Goal: Information Seeking & Learning: Learn about a topic

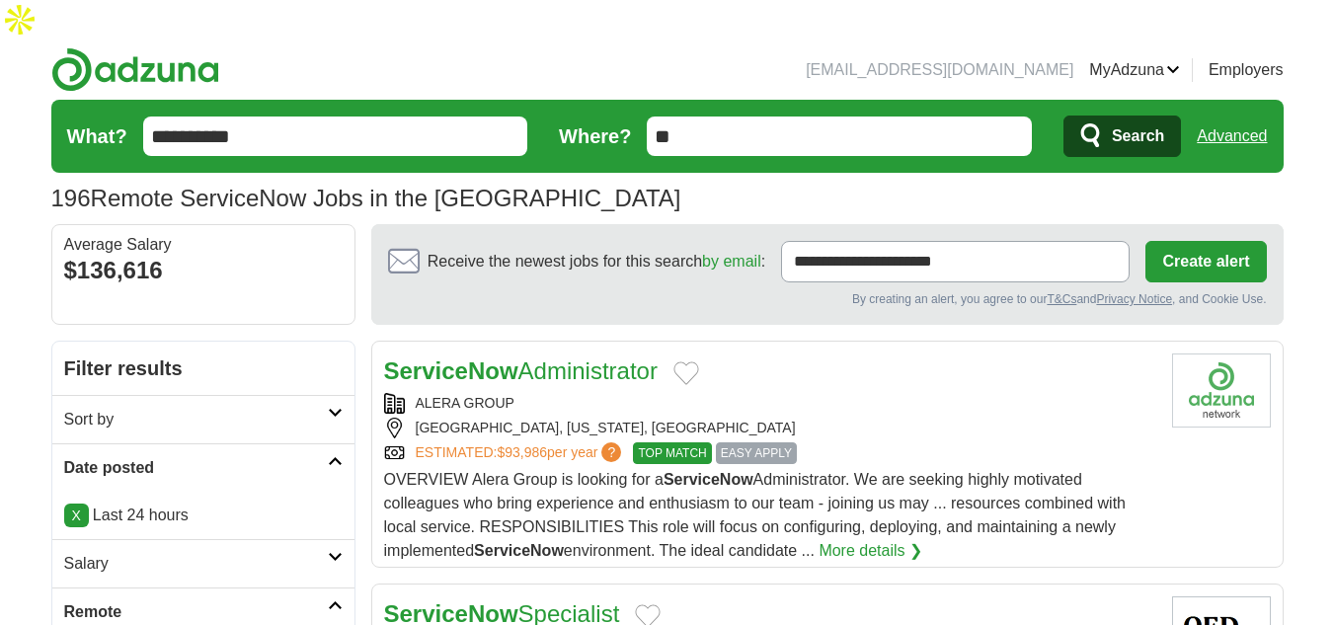
click at [1147, 117] on span "Search" at bounding box center [1138, 137] width 52 height 40
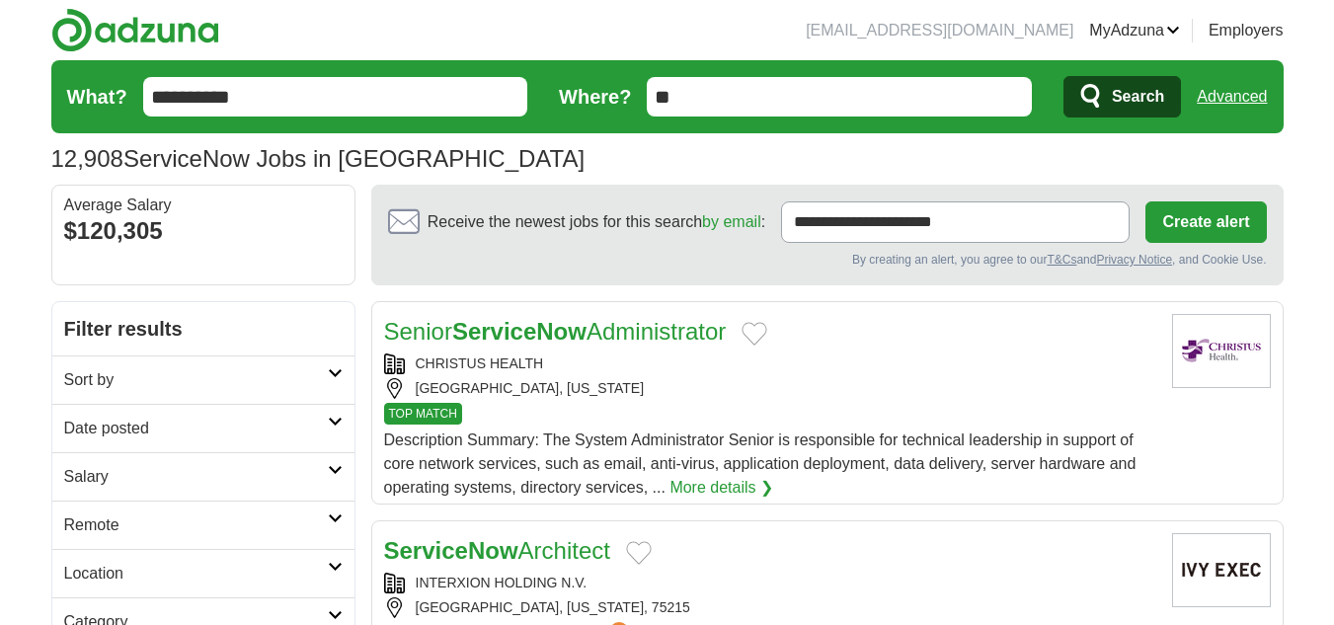
click at [169, 426] on h2 "Date posted" at bounding box center [196, 429] width 264 height 24
click at [111, 476] on link "Last 24 hours" at bounding box center [203, 476] width 279 height 24
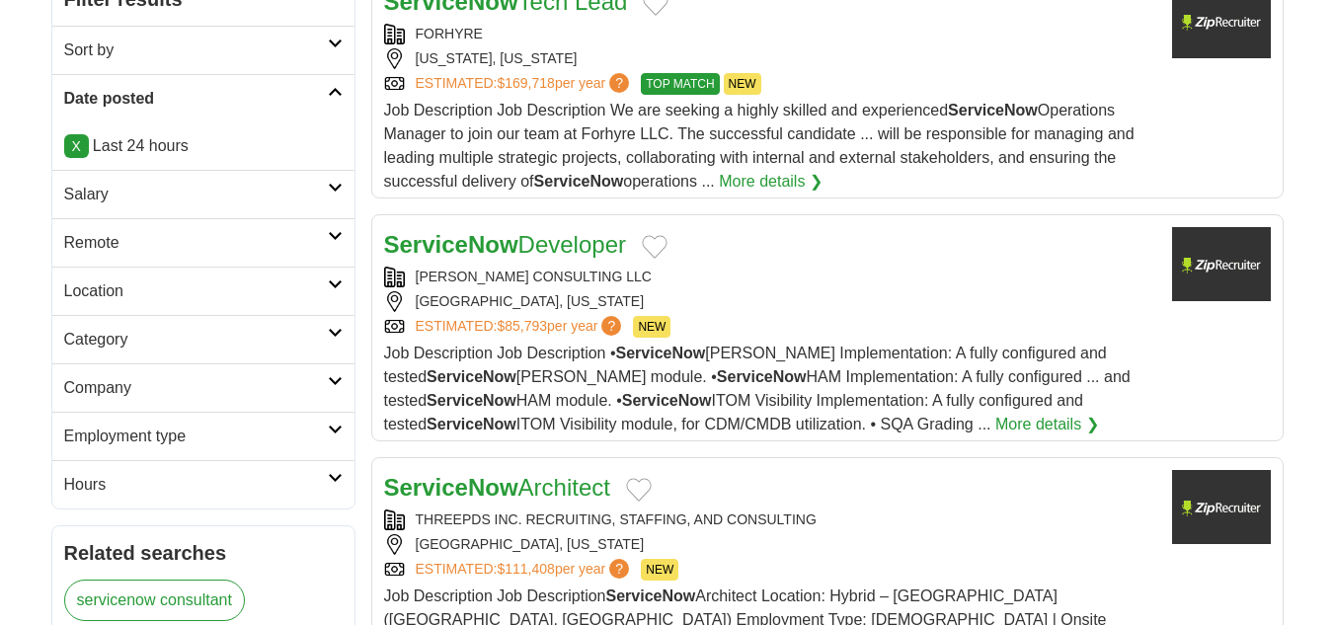
scroll to position [395, 0]
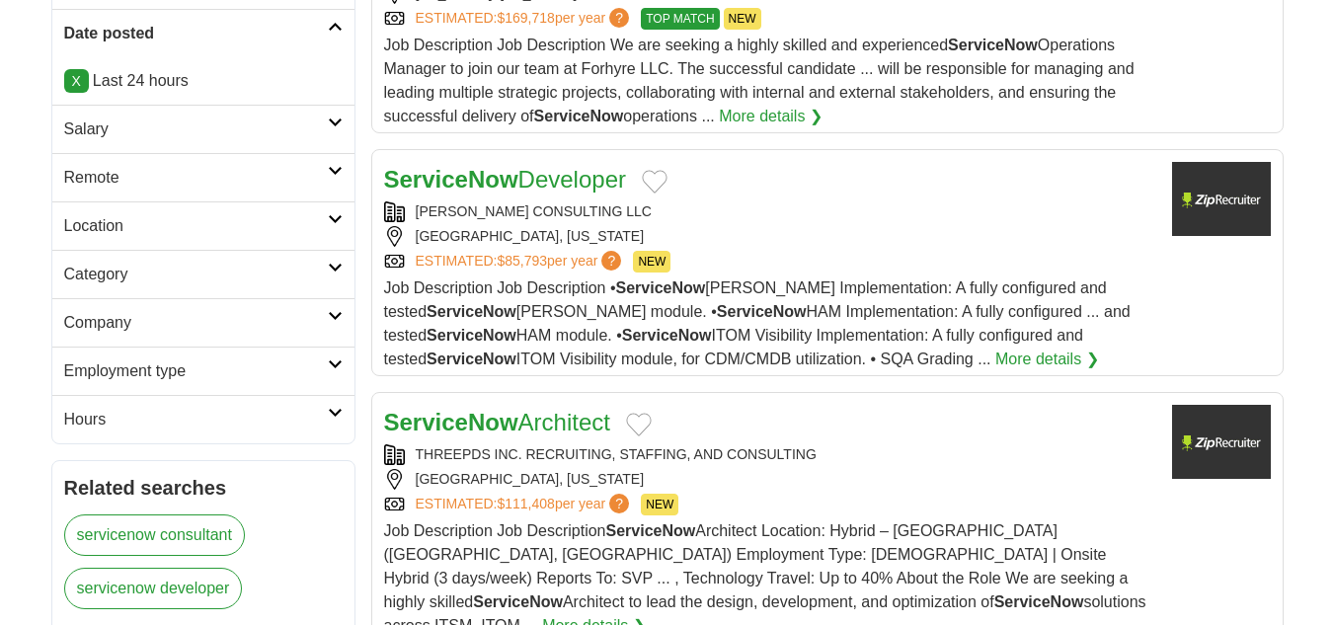
click at [129, 180] on h2 "Remote" at bounding box center [196, 178] width 264 height 24
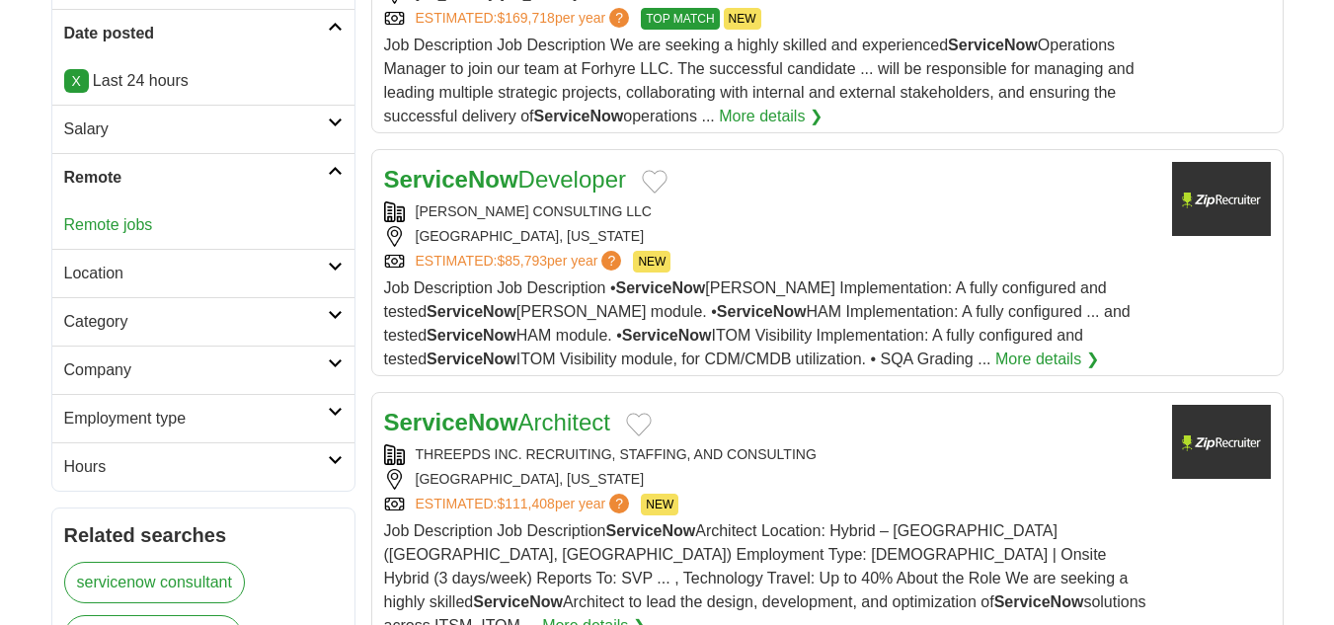
click at [129, 229] on link "Remote jobs" at bounding box center [108, 224] width 89 height 17
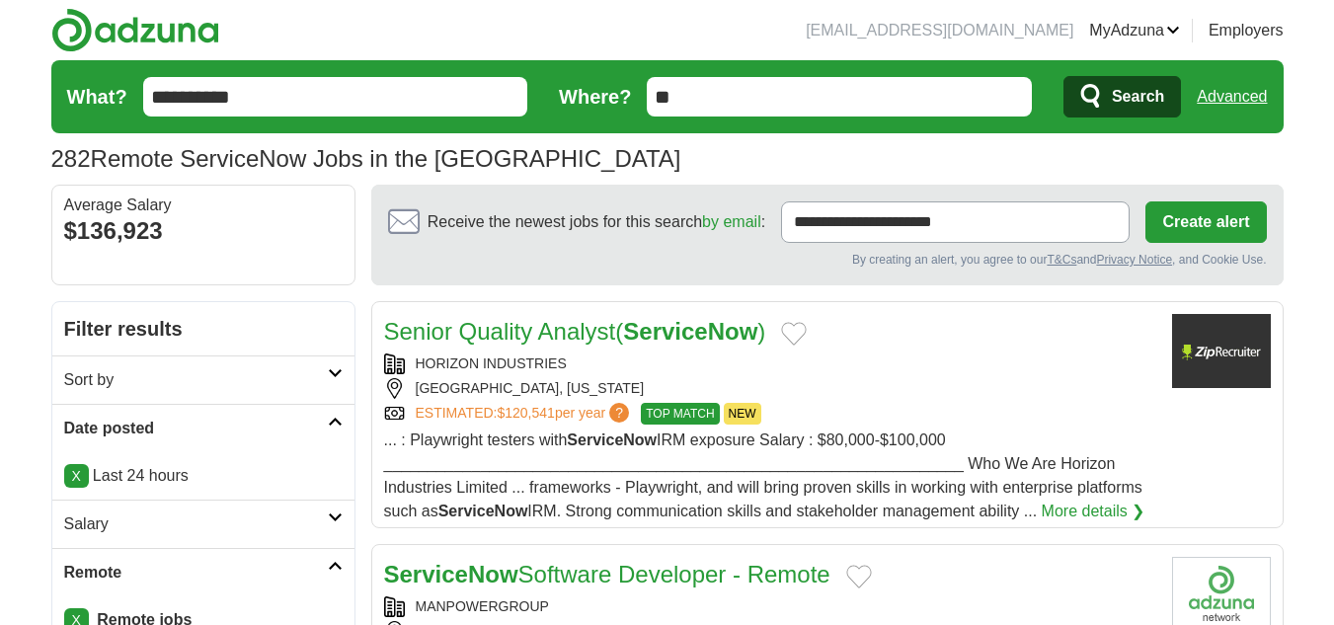
click at [590, 345] on h2 "Senior Quality Analyst( ServiceNow )" at bounding box center [575, 332] width 382 height 36
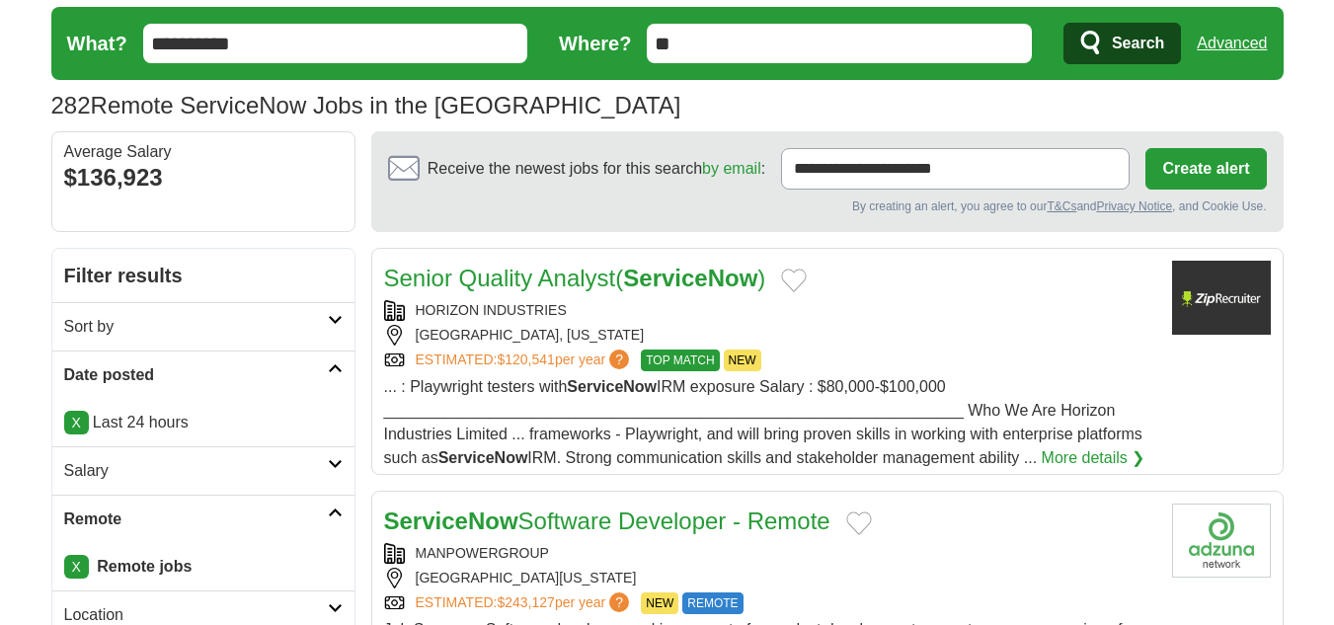
scroll to position [296, 0]
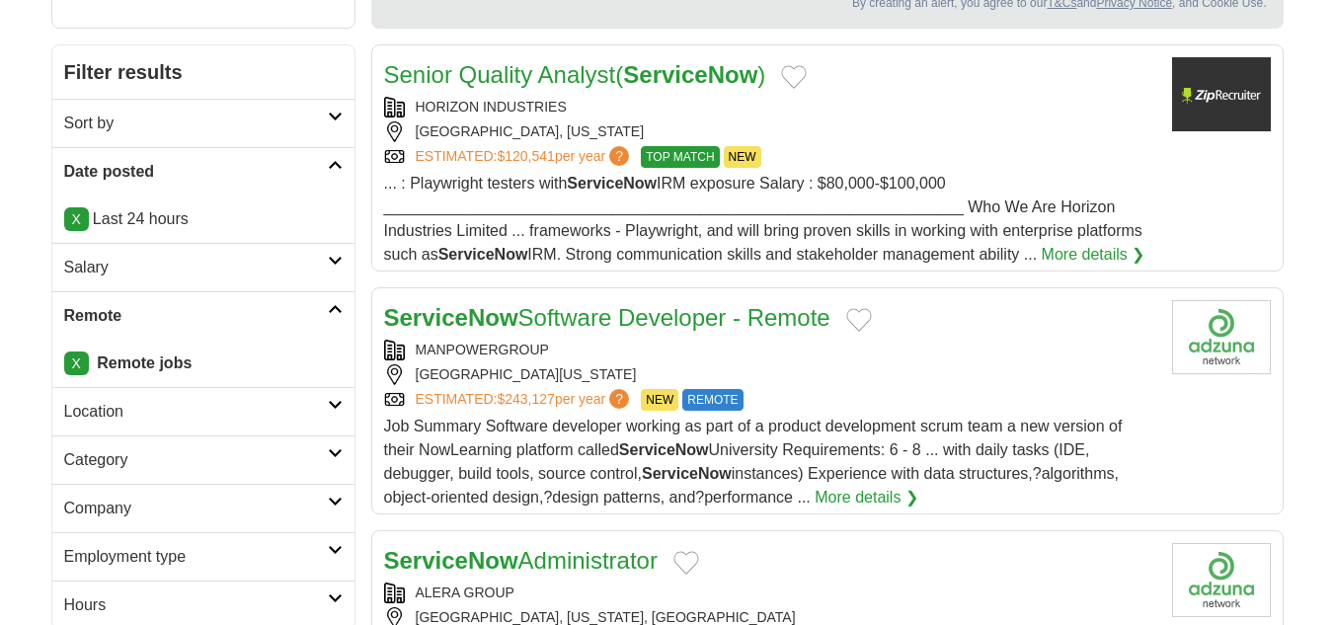
click at [652, 304] on link "ServiceNow Software Developer - Remote" at bounding box center [607, 317] width 446 height 27
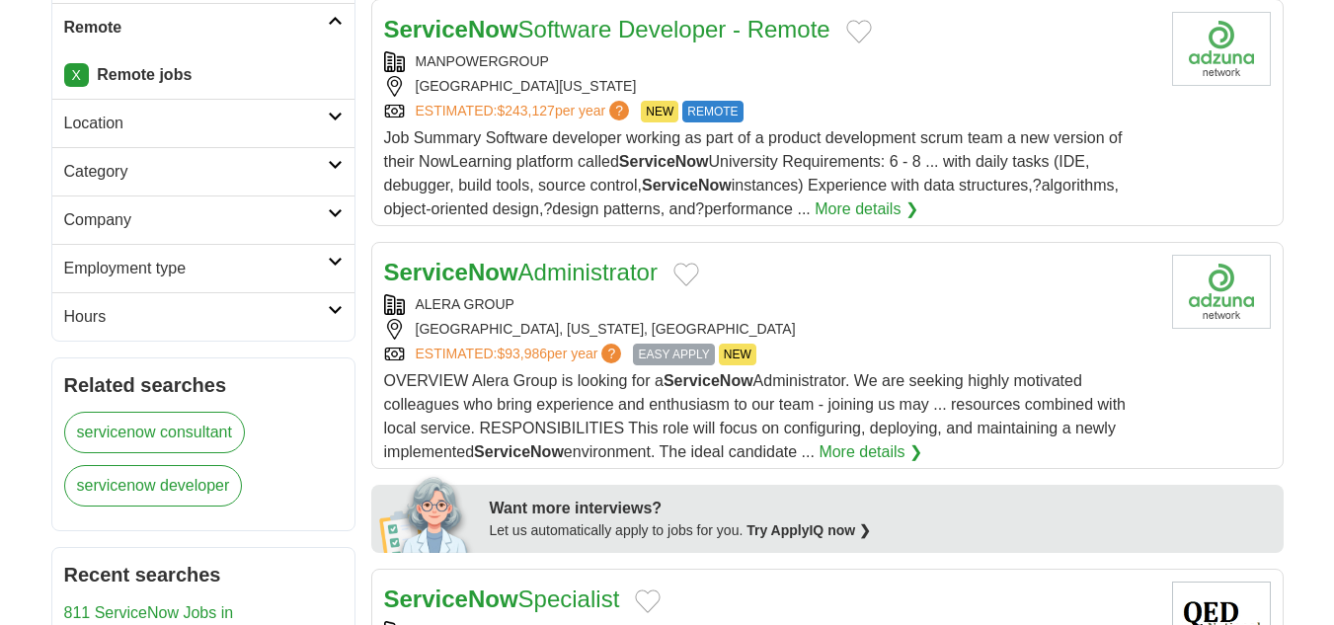
scroll to position [691, 0]
